Goal: Task Accomplishment & Management: Use online tool/utility

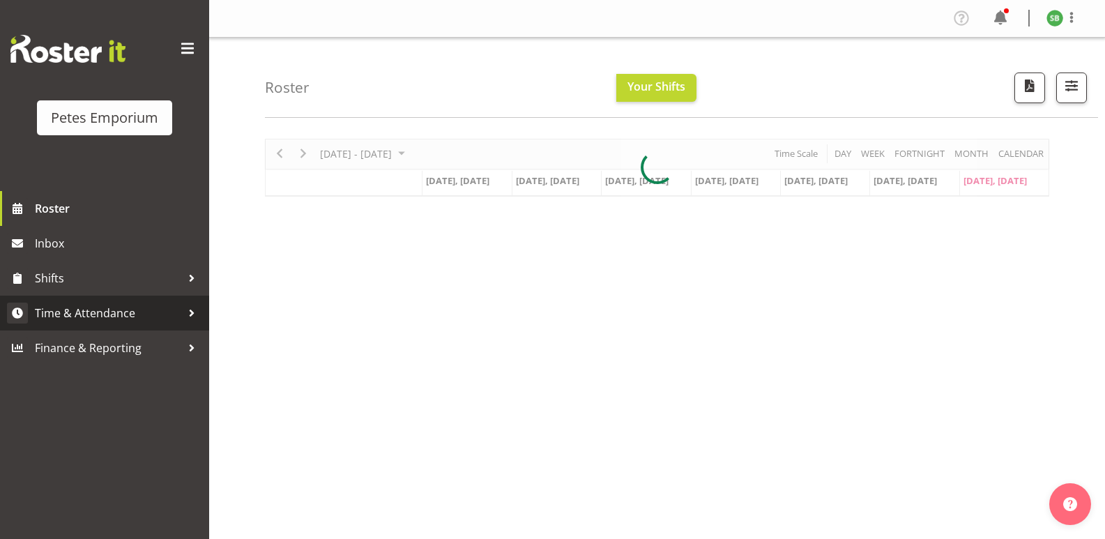
click at [87, 306] on span "Time & Attendance" at bounding box center [108, 313] width 146 height 21
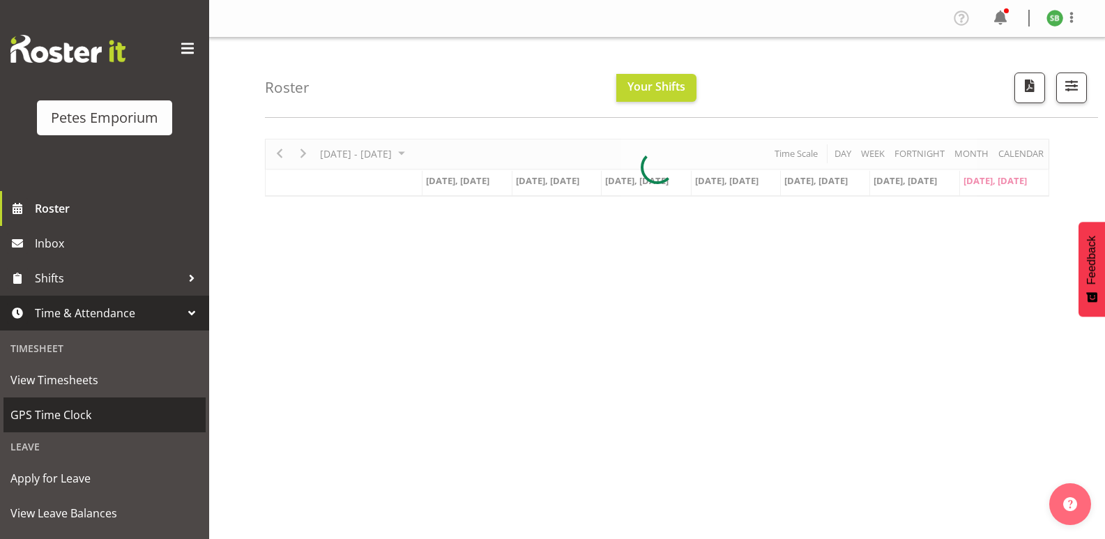
click at [61, 421] on span "GPS Time Clock" at bounding box center [104, 414] width 188 height 21
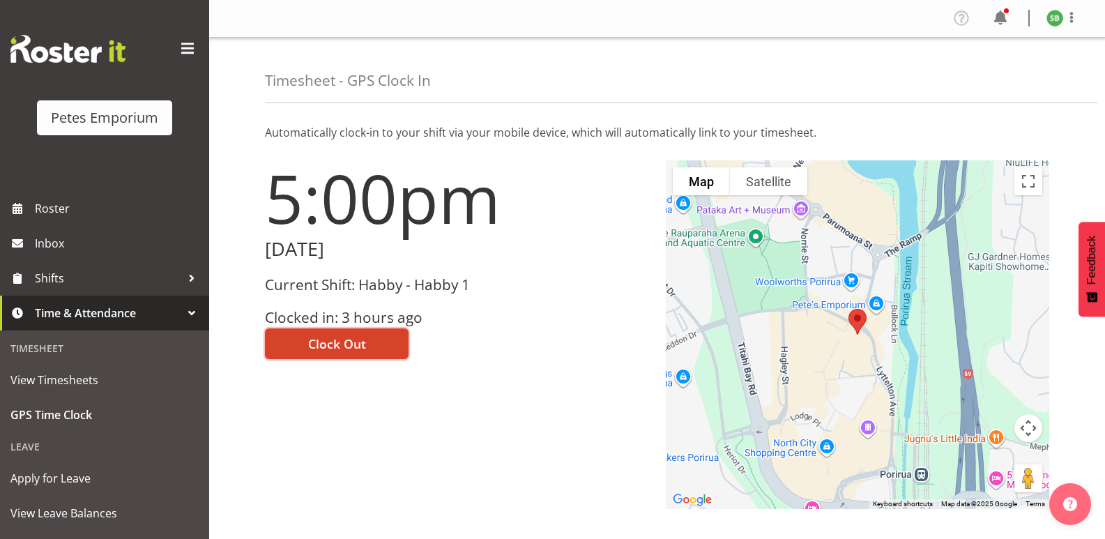
click at [328, 333] on button "Clock Out" at bounding box center [337, 343] width 144 height 31
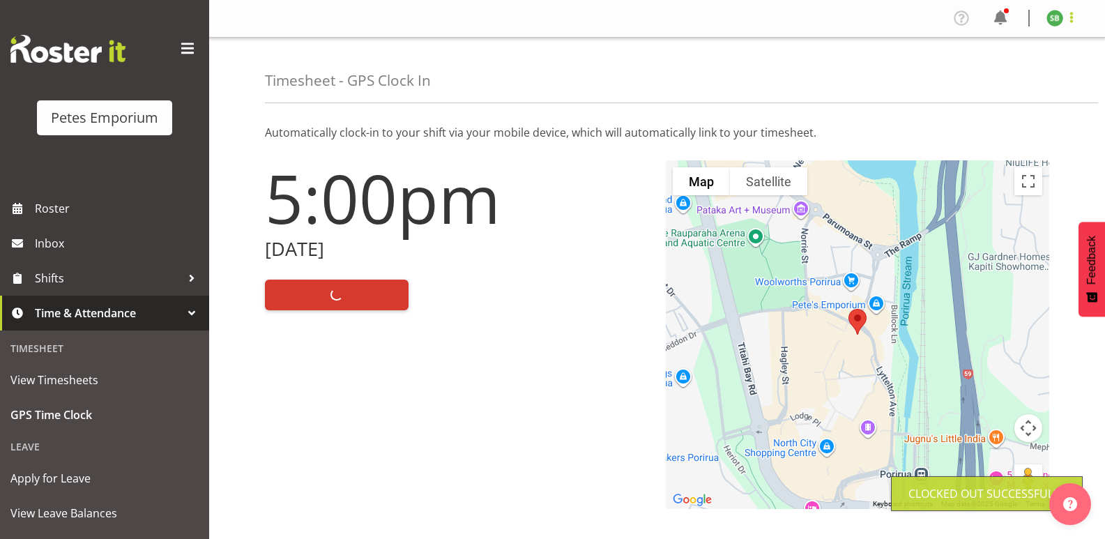
click at [1070, 20] on span at bounding box center [1072, 17] width 17 height 17
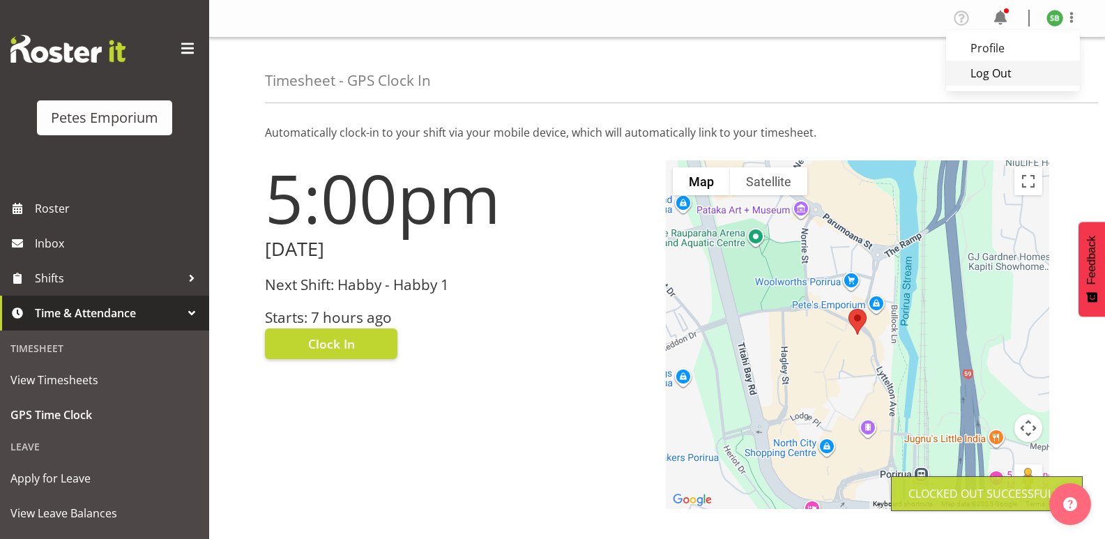
click at [988, 84] on link "Log Out" at bounding box center [1013, 73] width 134 height 25
